Goal: Information Seeking & Learning: Learn about a topic

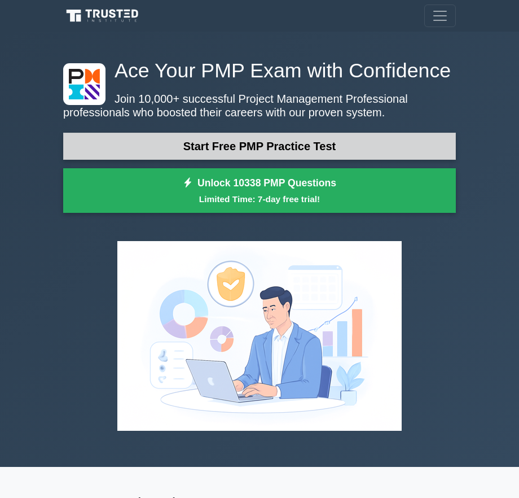
click at [207, 140] on link "Start Free PMP Practice Test" at bounding box center [259, 146] width 393 height 27
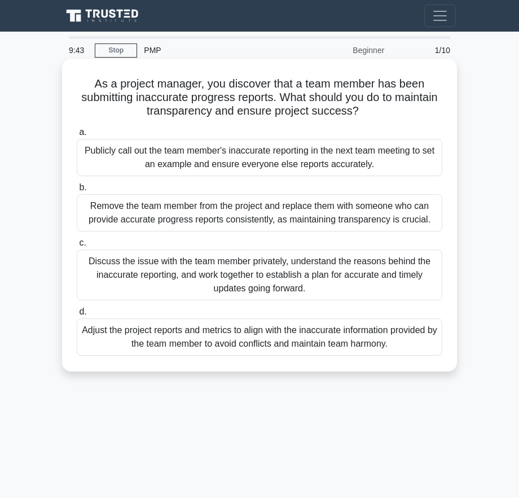
click at [257, 273] on div "Discuss the issue with the team member privately, understand the reasons behind…" at bounding box center [260, 274] width 366 height 51
click at [77, 247] on input "c. Discuss the issue with the team member privately, understand the reasons beh…" at bounding box center [77, 242] width 0 height 7
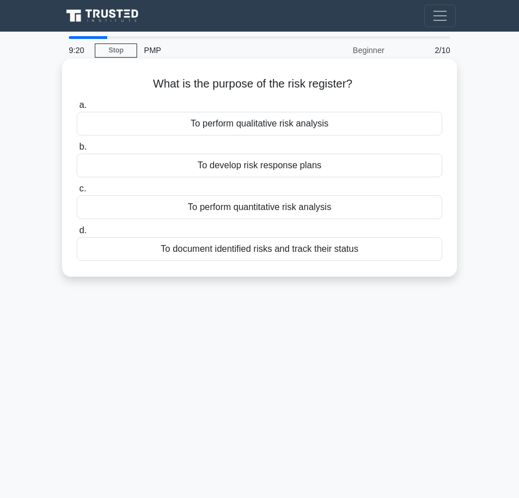
click at [269, 250] on div "To document identified risks and track their status" at bounding box center [260, 249] width 366 height 24
click at [77, 234] on input "d. To document identified risks and track their status" at bounding box center [77, 230] width 0 height 7
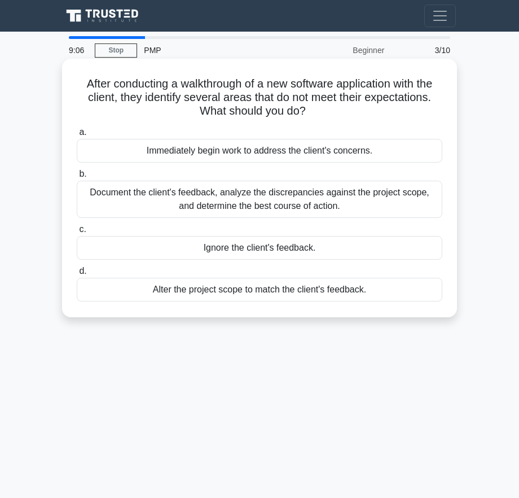
click at [252, 202] on div "Document the client's feedback, analyze the discrepancies against the project s…" at bounding box center [260, 199] width 366 height 37
click at [77, 178] on input "b. Document the client's feedback, analyze the discrepancies against the projec…" at bounding box center [77, 173] width 0 height 7
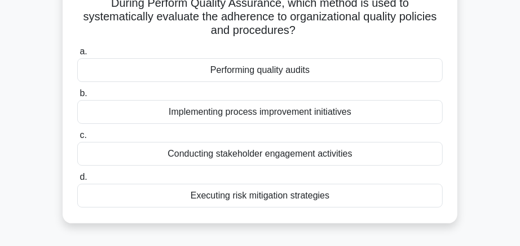
scroll to position [90, 0]
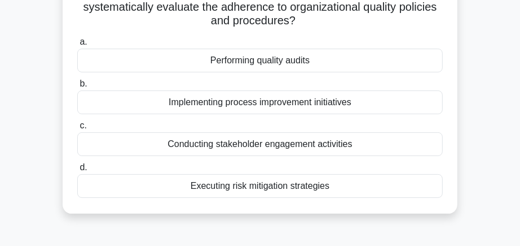
click at [264, 62] on div "Performing quality audits" at bounding box center [260, 61] width 366 height 24
click at [77, 46] on input "a. Performing quality audits" at bounding box center [77, 41] width 0 height 7
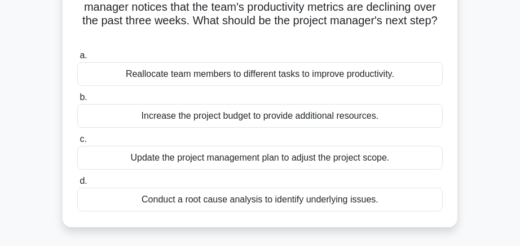
click at [262, 201] on div "Conduct a root cause analysis to identify underlying issues." at bounding box center [260, 199] width 366 height 24
click at [77, 185] on input "d. Conduct a root cause analysis to identify underlying issues." at bounding box center [77, 180] width 0 height 7
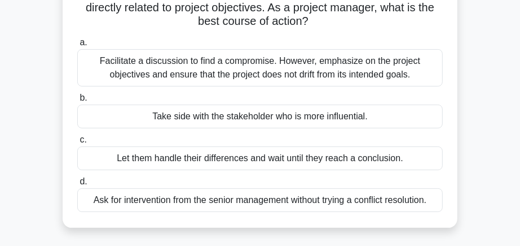
scroll to position [113, 0]
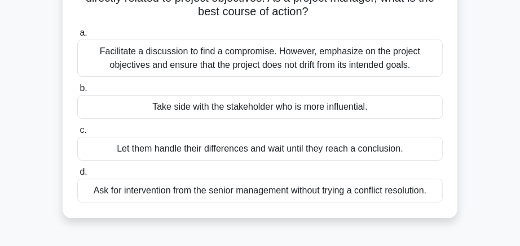
click at [244, 58] on div "Facilitate a discussion to find a compromise. However, emphasize on the project…" at bounding box center [260, 58] width 366 height 37
click at [173, 50] on div "Facilitate a discussion to find a compromise. However, emphasize on the project…" at bounding box center [260, 58] width 366 height 37
click at [77, 37] on input "a. Facilitate a discussion to find a compromise. However, emphasize on the proj…" at bounding box center [77, 32] width 0 height 7
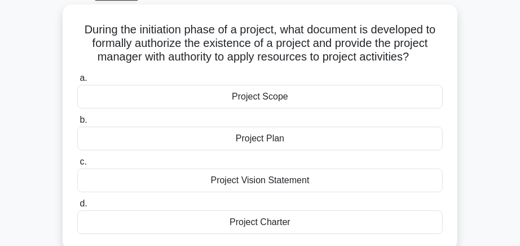
scroll to position [68, 0]
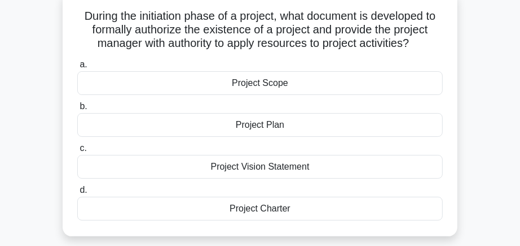
click at [264, 212] on div "Project Charter" at bounding box center [260, 208] width 366 height 24
click at [77, 194] on input "d. Project Charter" at bounding box center [77, 189] width 0 height 7
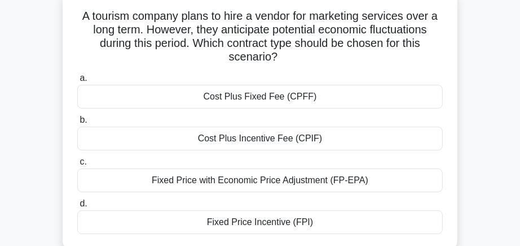
click at [265, 221] on div "Fixed Price Incentive (FPI)" at bounding box center [260, 222] width 366 height 24
click at [77, 207] on input "d. Fixed Price Incentive (FPI)" at bounding box center [77, 203] width 0 height 7
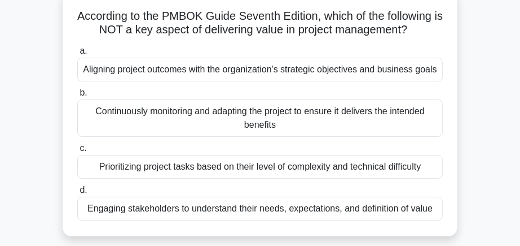
click at [247, 168] on div "Prioritizing project tasks based on their level of complexity and technical dif…" at bounding box center [260, 167] width 366 height 24
click at [77, 152] on input "c. Prioritizing project tasks based on their level of complexity and technical …" at bounding box center [77, 148] width 0 height 7
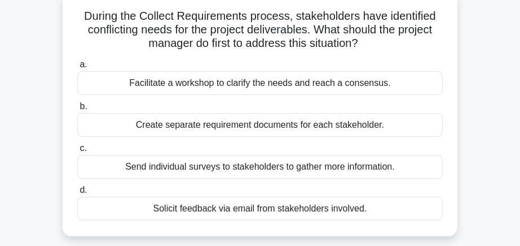
click at [255, 83] on div "Facilitate a workshop to clarify the needs and reach a consensus." at bounding box center [260, 83] width 366 height 24
click at [77, 68] on input "a. Facilitate a workshop to clarify the needs and reach a consensus." at bounding box center [77, 64] width 0 height 7
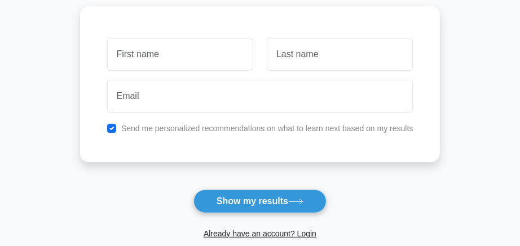
scroll to position [158, 0]
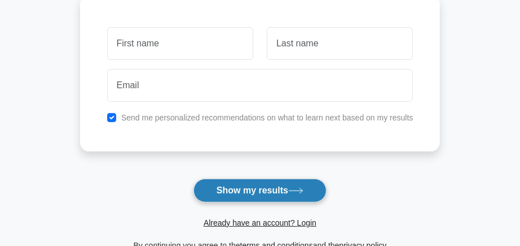
click at [255, 189] on button "Show my results" at bounding box center [260, 190] width 133 height 24
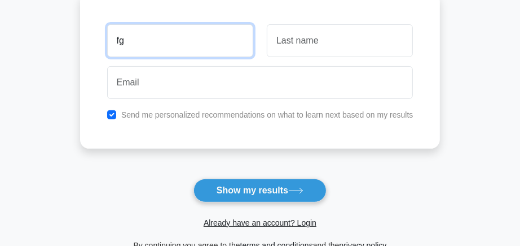
type input "fg"
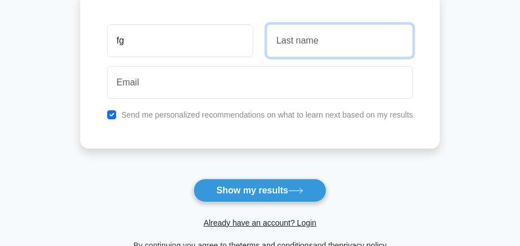
click at [289, 46] on input "text" at bounding box center [340, 40] width 146 height 33
type input "dff"
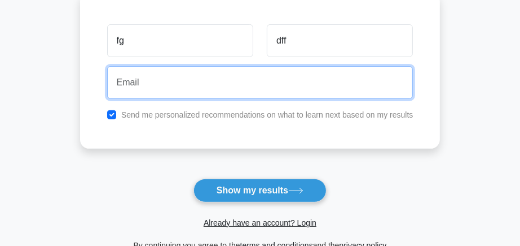
click at [233, 80] on input "email" at bounding box center [260, 82] width 307 height 33
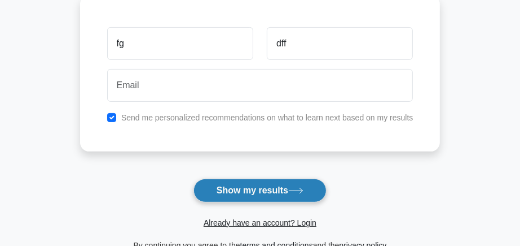
click at [266, 190] on button "Show my results" at bounding box center [260, 190] width 133 height 24
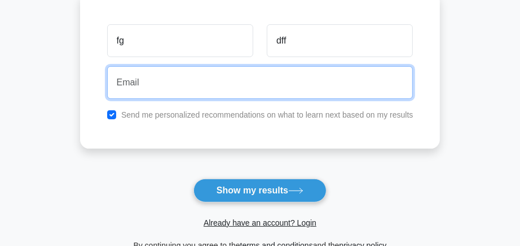
click at [167, 83] on input "email" at bounding box center [260, 82] width 307 height 33
type input "l"
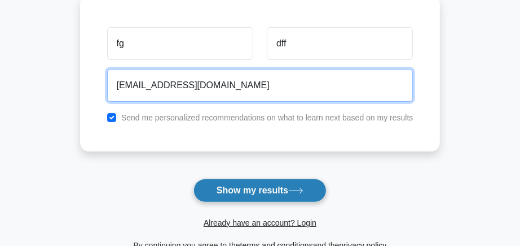
type input "justinandlisa@yahoo.com"
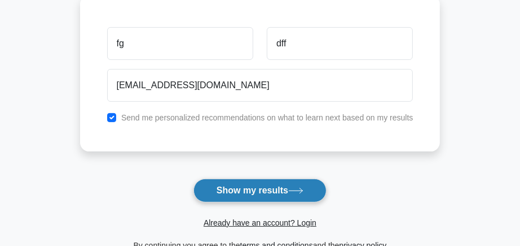
click at [249, 196] on button "Show my results" at bounding box center [260, 190] width 133 height 24
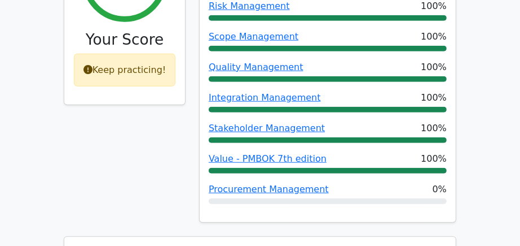
scroll to position [611, 0]
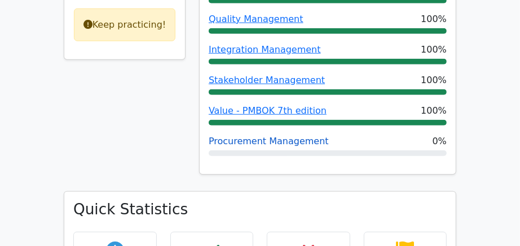
click at [241, 135] on link "Procurement Management" at bounding box center [269, 140] width 120 height 11
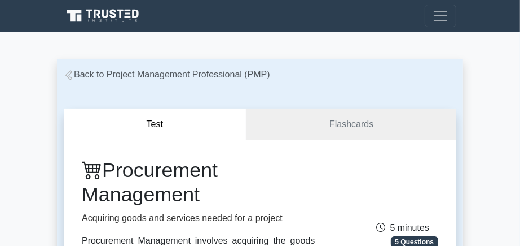
click at [68, 75] on icon at bounding box center [69, 75] width 10 height 10
